Goal: Complete application form

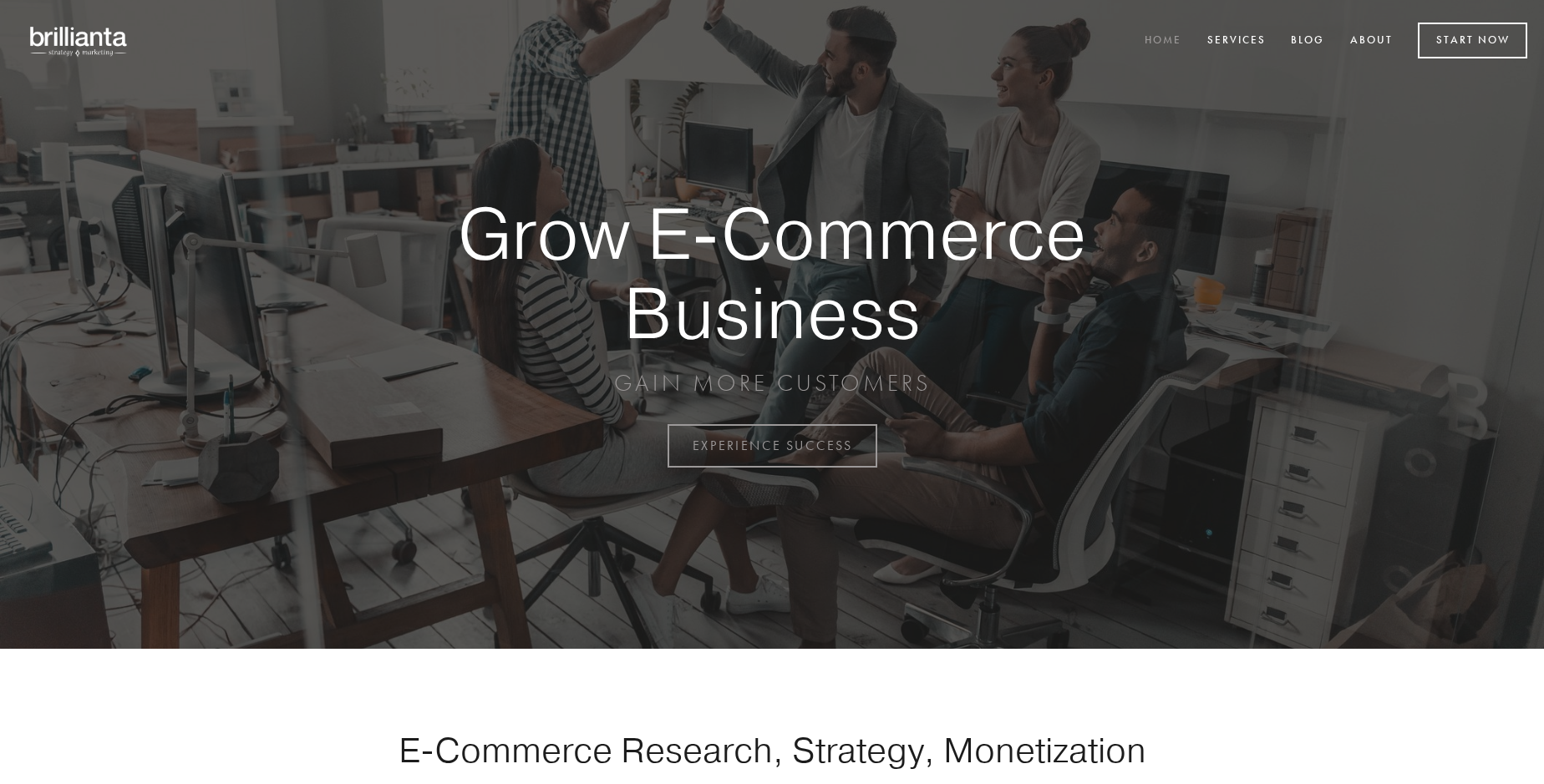
scroll to position [4377, 0]
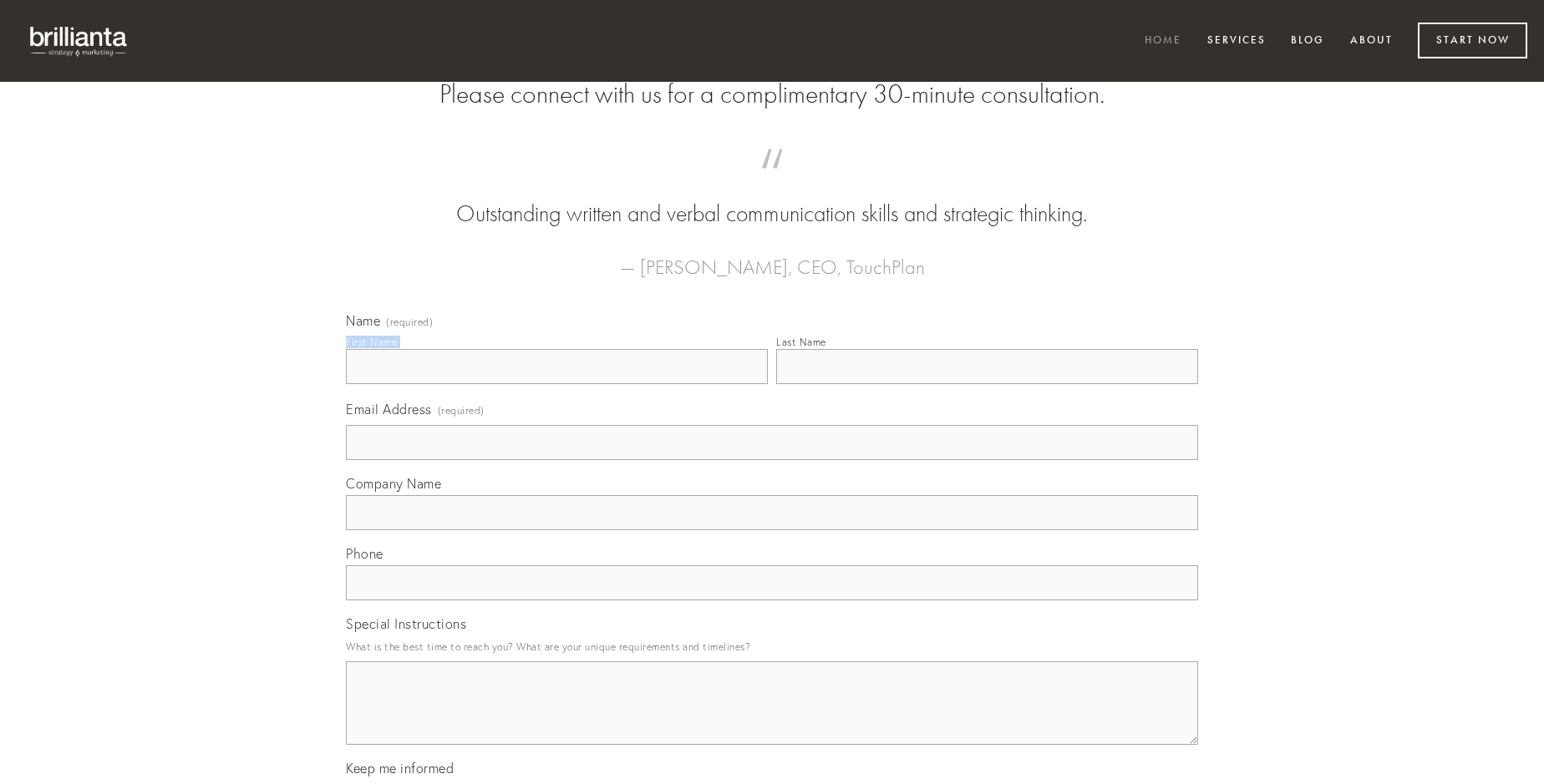
type input "[PERSON_NAME]"
click at [987, 384] on input "Last Name" at bounding box center [987, 367] width 422 height 35
type input "[PERSON_NAME]"
click at [772, 460] on input "Email Address (required)" at bounding box center [772, 442] width 852 height 35
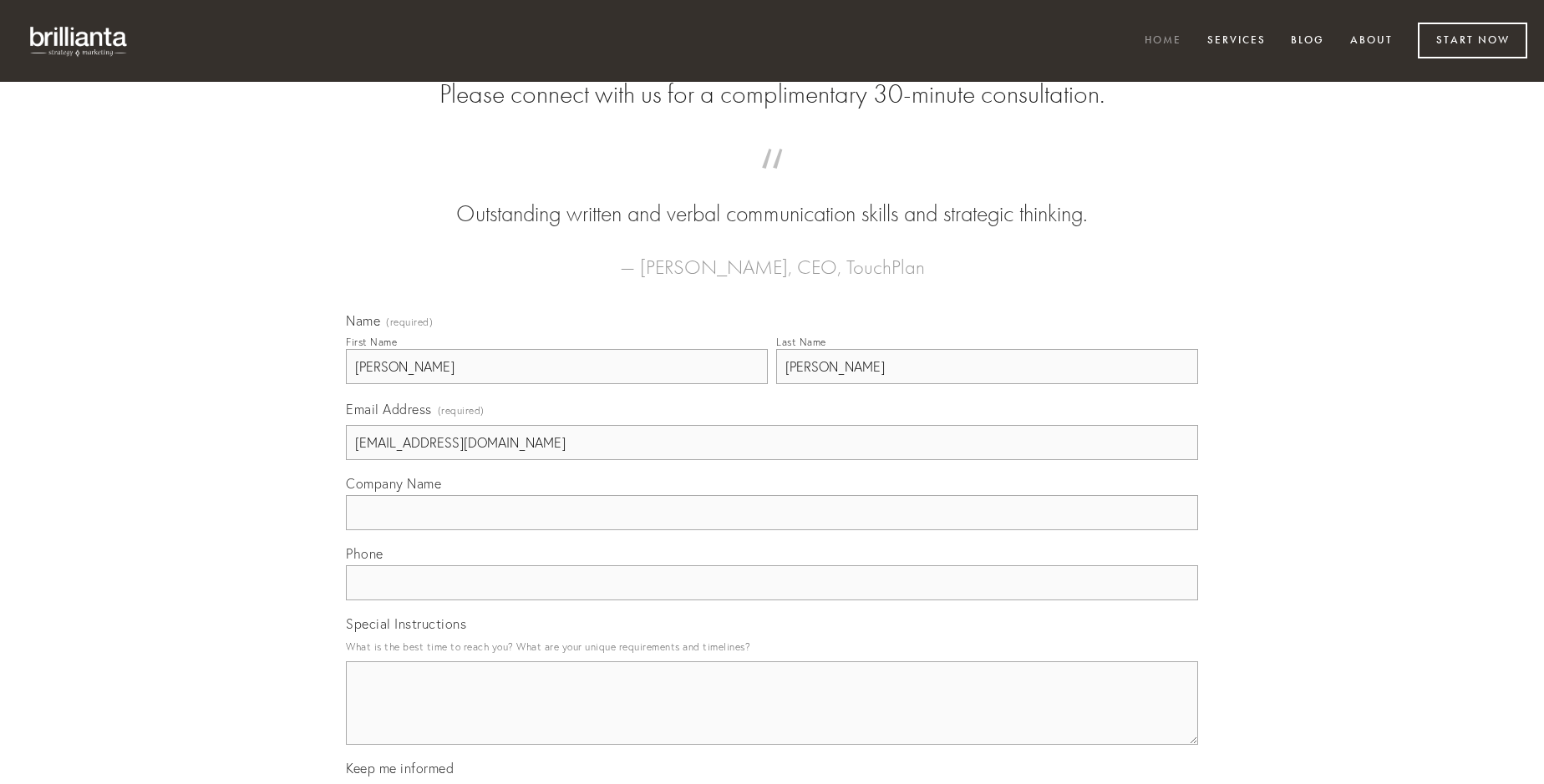
type input "[EMAIL_ADDRESS][DOMAIN_NAME]"
click at [772, 530] on input "Company Name" at bounding box center [772, 513] width 852 height 35
type input "saepe"
click at [772, 601] on input "text" at bounding box center [772, 583] width 852 height 35
click at [772, 718] on textarea "Special Instructions" at bounding box center [772, 703] width 852 height 83
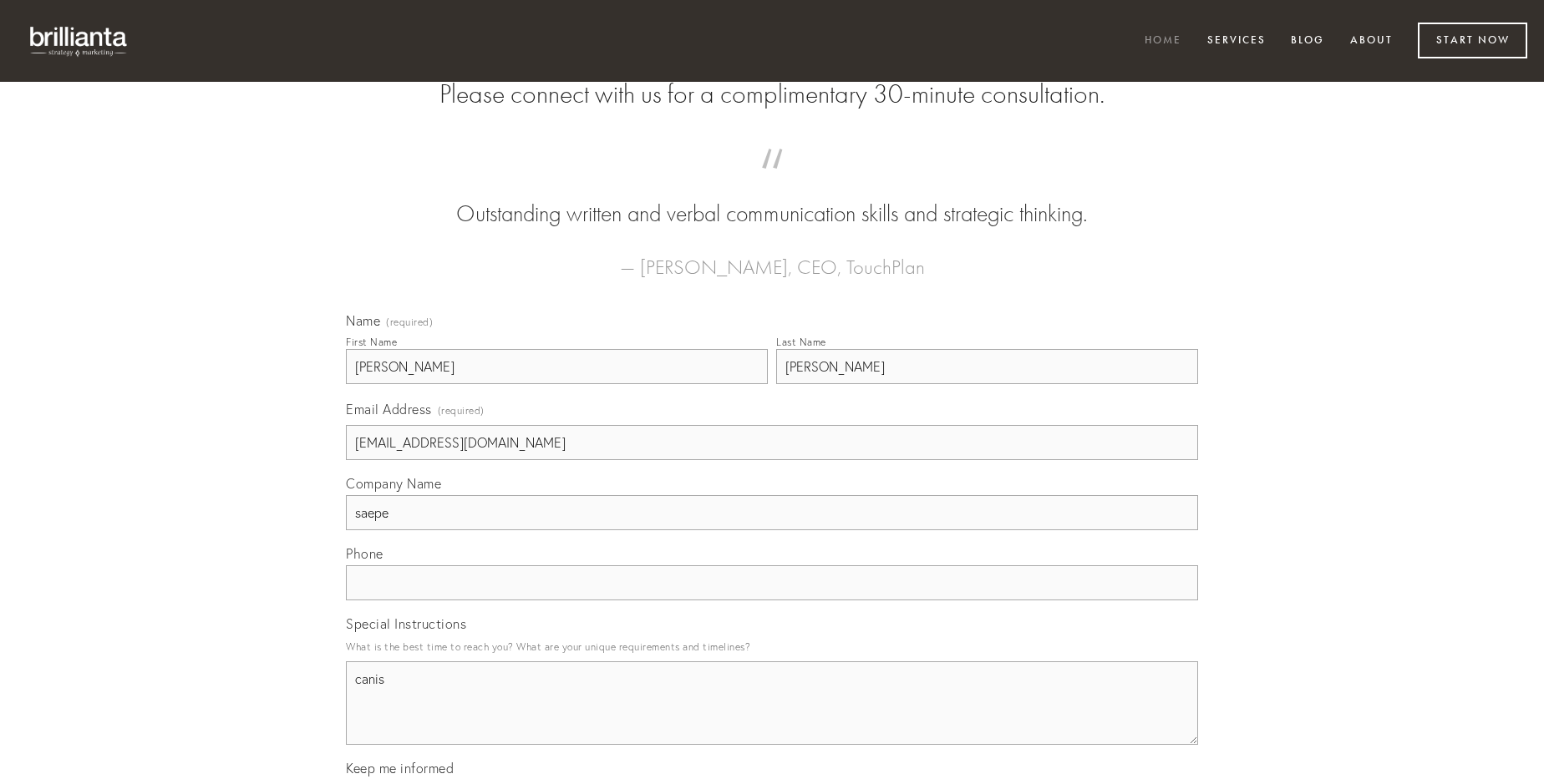
type textarea "canis"
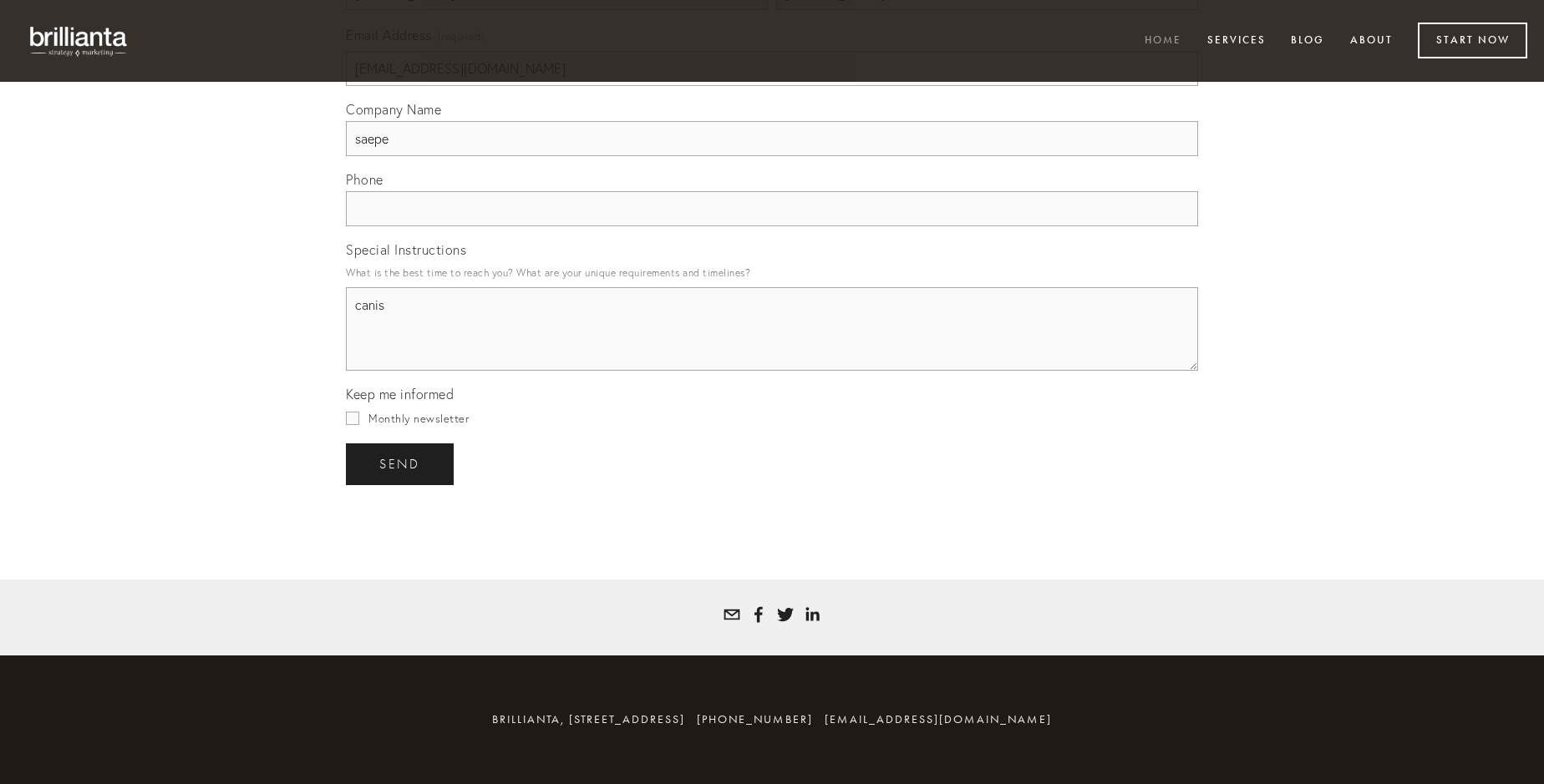
click at [401, 463] on span "send" at bounding box center [399, 464] width 41 height 15
